Goal: Task Accomplishment & Management: Use online tool/utility

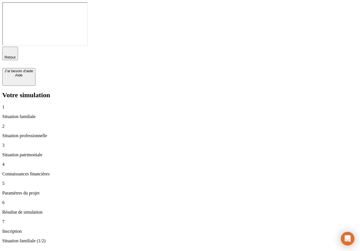
type input "100 000"
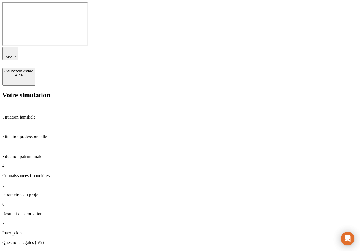
type input "40"
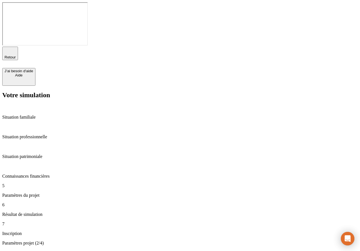
type input "67"
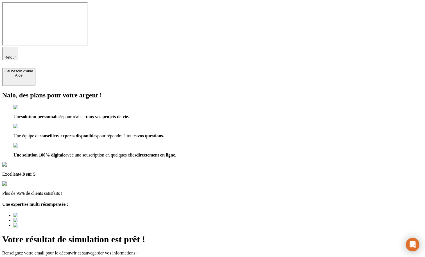
type input "a@[DOMAIN_NAME]"
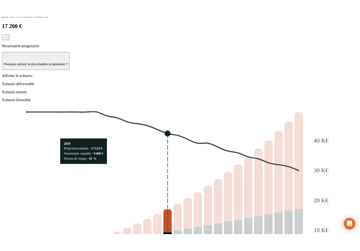
scroll to position [685, 0]
